Goal: Task Accomplishment & Management: Manage account settings

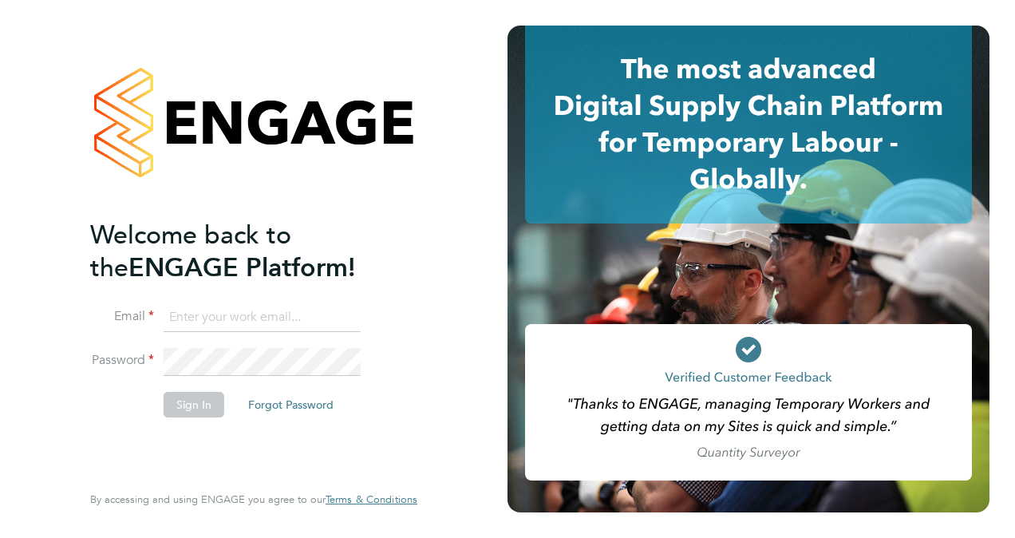
type input "mark_evo_evans@yahoo.com"
click at [199, 406] on button "Sign In" at bounding box center [194, 405] width 61 height 26
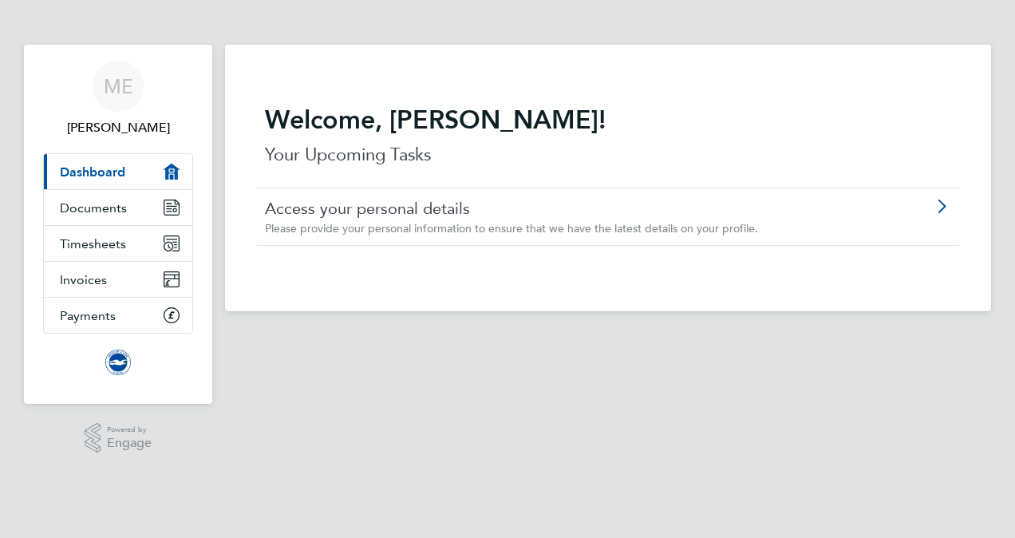
click at [409, 235] on div "Please provide your personal information to ensure that we have the latest deta…" at bounding box center [563, 228] width 596 height 14
click at [93, 168] on span "Dashboard" at bounding box center [92, 171] width 65 height 15
click at [323, 208] on link "Access your personal details" at bounding box center [563, 208] width 596 height 21
click at [104, 236] on span "Timesheets" at bounding box center [93, 243] width 66 height 15
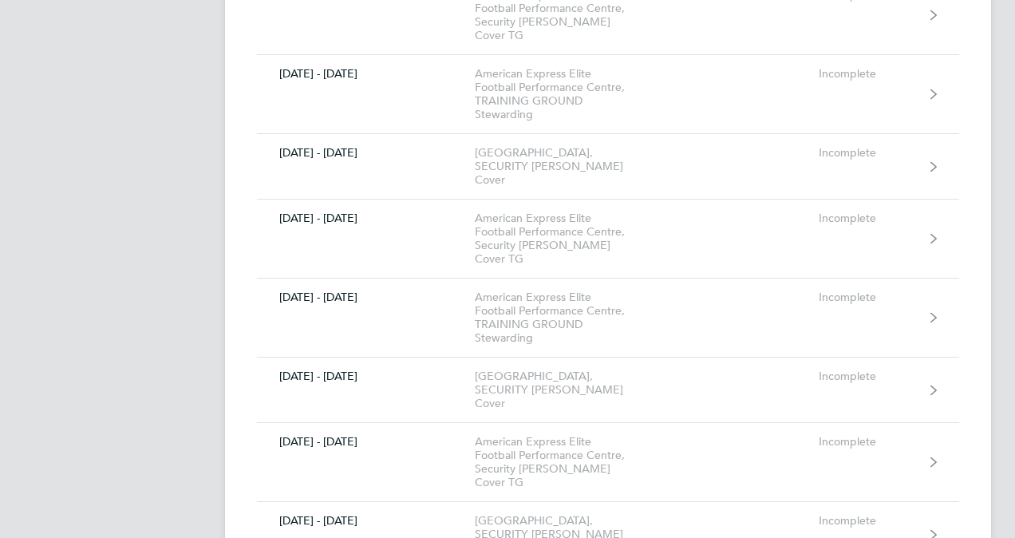
scroll to position [10298, 0]
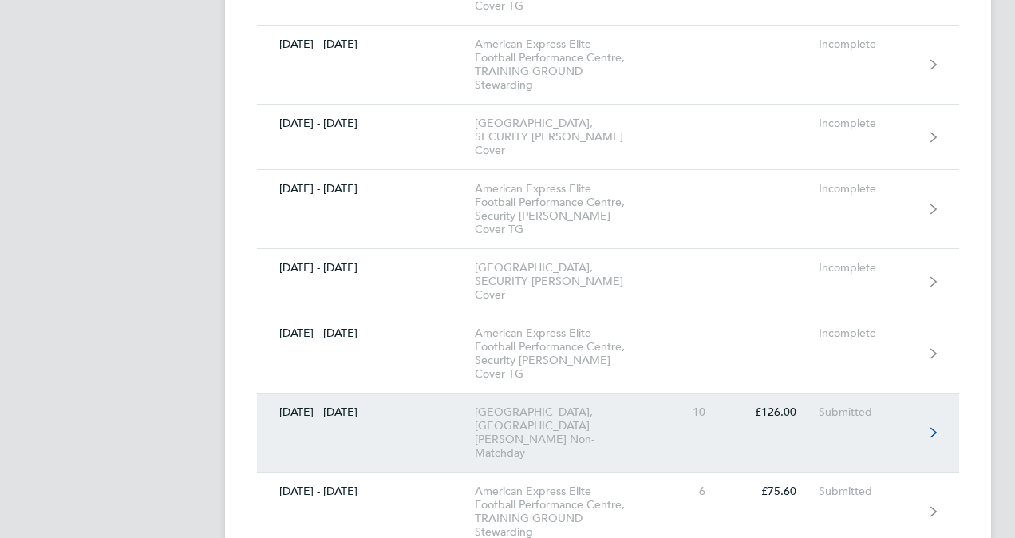
scroll to position [10617, 0]
